Goal: Find contact information: Find contact information

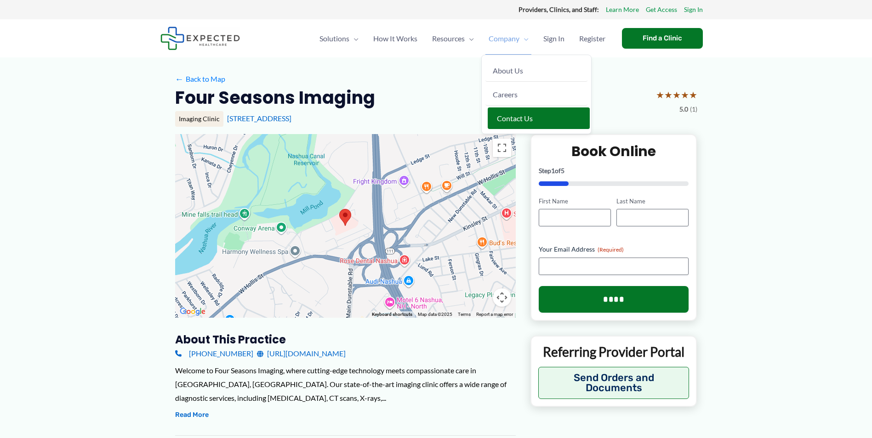
click at [512, 114] on span "Contact Us" at bounding box center [515, 118] width 36 height 9
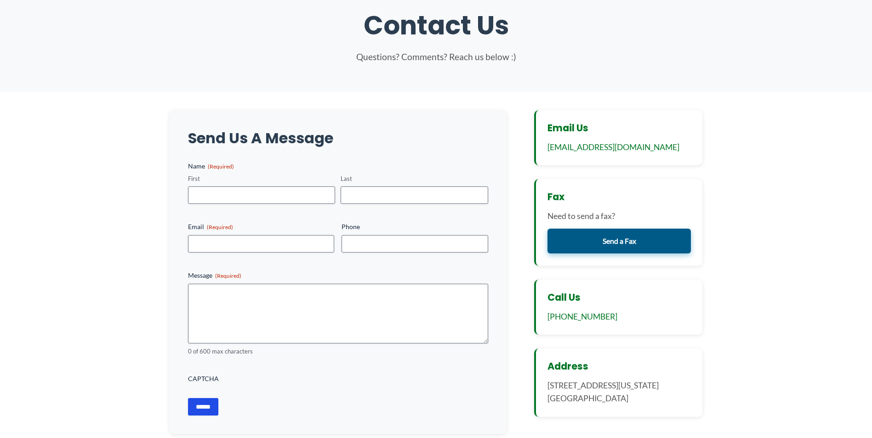
scroll to position [46, 0]
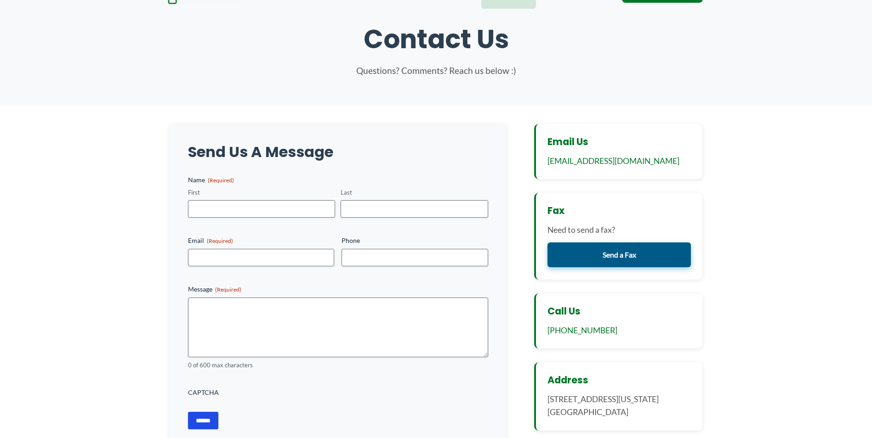
click at [612, 250] on link "Send a Fax" at bounding box center [619, 255] width 144 height 25
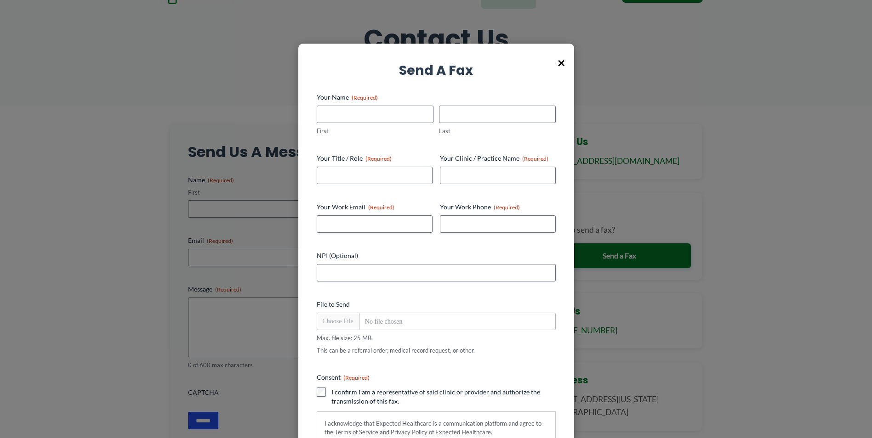
click at [560, 62] on span "×" at bounding box center [560, 63] width 7 height 24
